Goal: Task Accomplishment & Management: Manage account settings

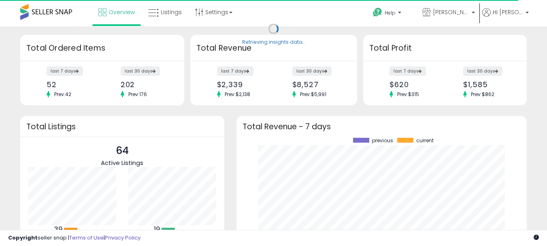
scroll to position [113, 275]
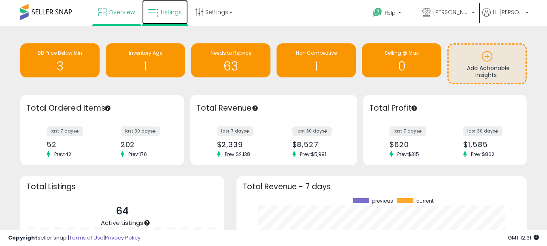
click at [159, 14] on icon at bounding box center [153, 13] width 11 height 11
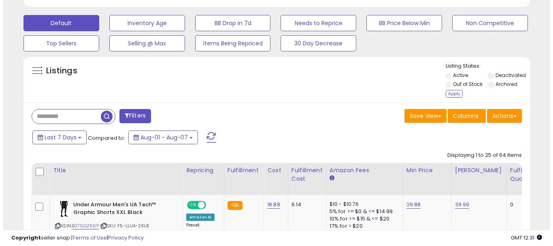
scroll to position [162, 0]
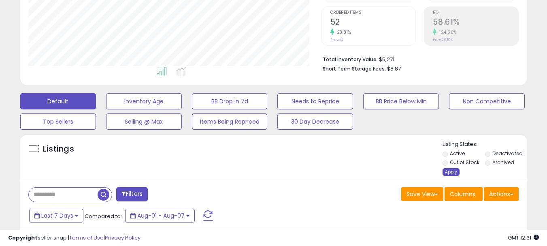
click at [456, 171] on div "Apply" at bounding box center [451, 172] width 17 height 8
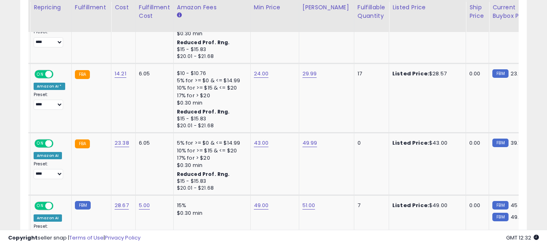
scroll to position [0, 0]
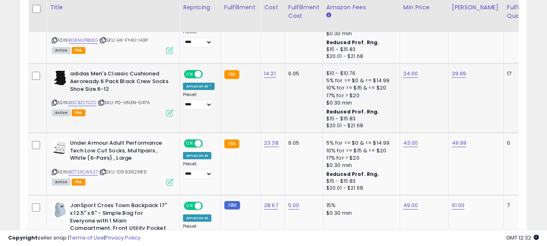
click at [80, 99] on div "ASIN: B0CBZLTSZC | SKU: P0-HN3N-G47A Active FBA" at bounding box center [112, 92] width 121 height 45
click at [79, 100] on link "B0CBZLTSZC" at bounding box center [82, 102] width 28 height 7
